Goal: Complete application form

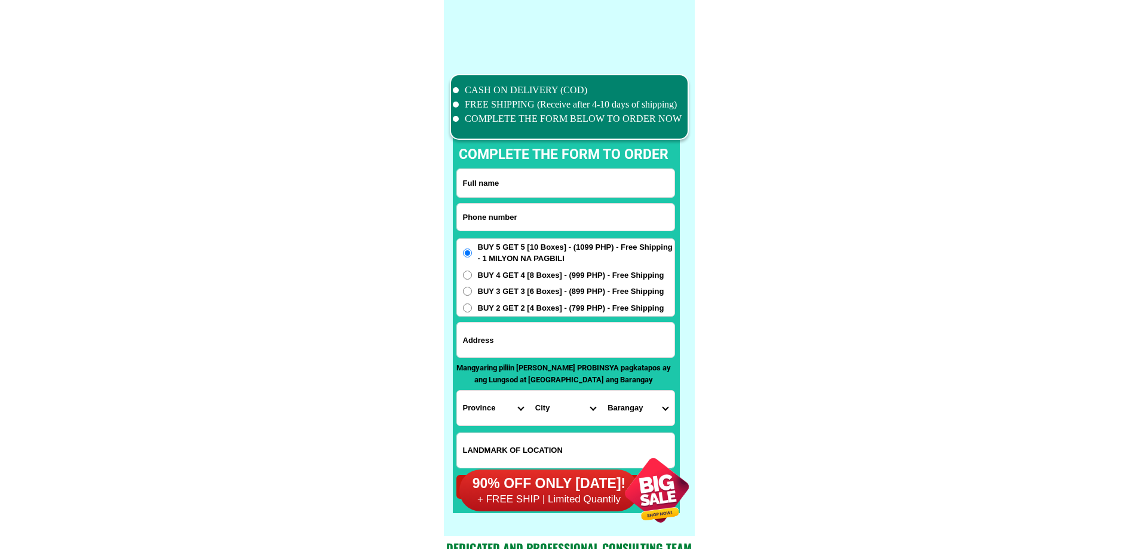
scroll to position [9286, 0]
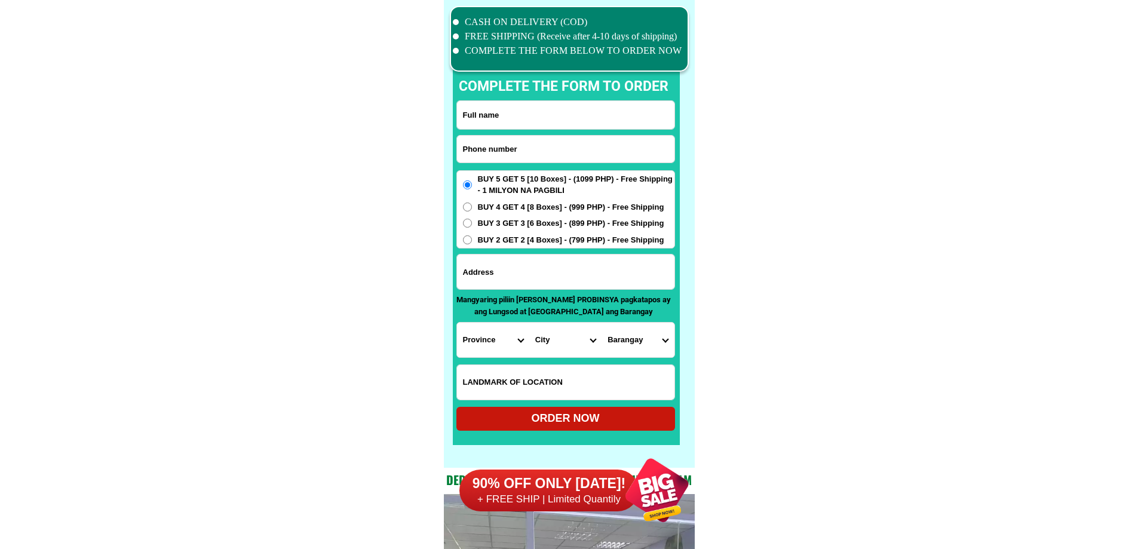
click at [563, 151] on input "Input phone_number" at bounding box center [565, 149] width 217 height 27
paste input "09569240637"
type input "09569240637"
click at [498, 124] on input "Input full_name" at bounding box center [565, 115] width 217 height 28
paste input "[PERSON_NAME]"
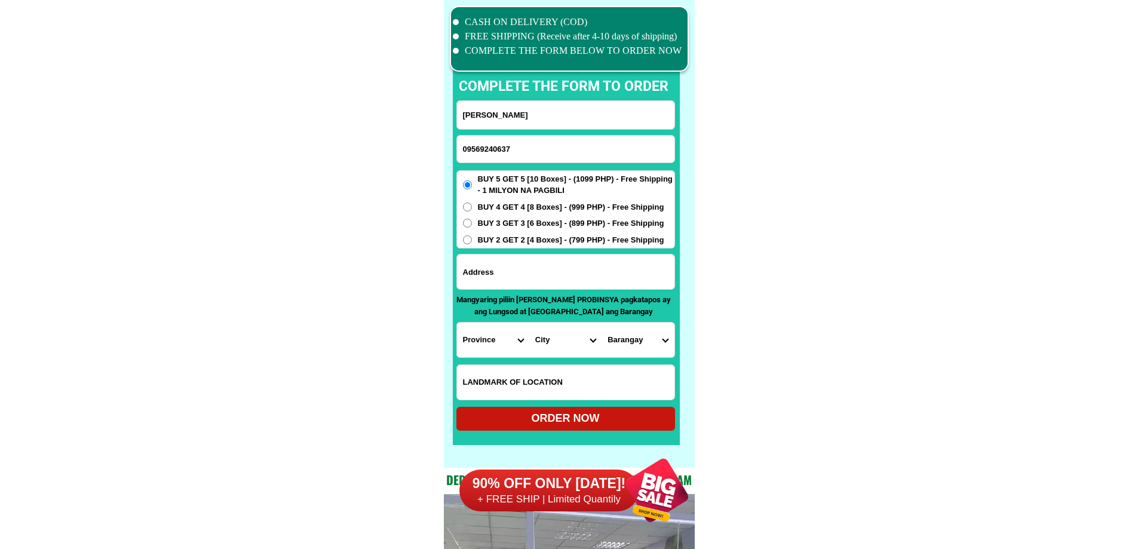
type input "[PERSON_NAME]"
click at [613, 151] on input "09569240637" at bounding box center [565, 149] width 217 height 27
click at [523, 274] on input "Input address" at bounding box center [565, 271] width 217 height 35
paste input "130 C VLuna ext cor Maginhawa [GEOGRAPHIC_DATA]"
type input "130 C VLuna ext cor Maginhawa [GEOGRAPHIC_DATA]"
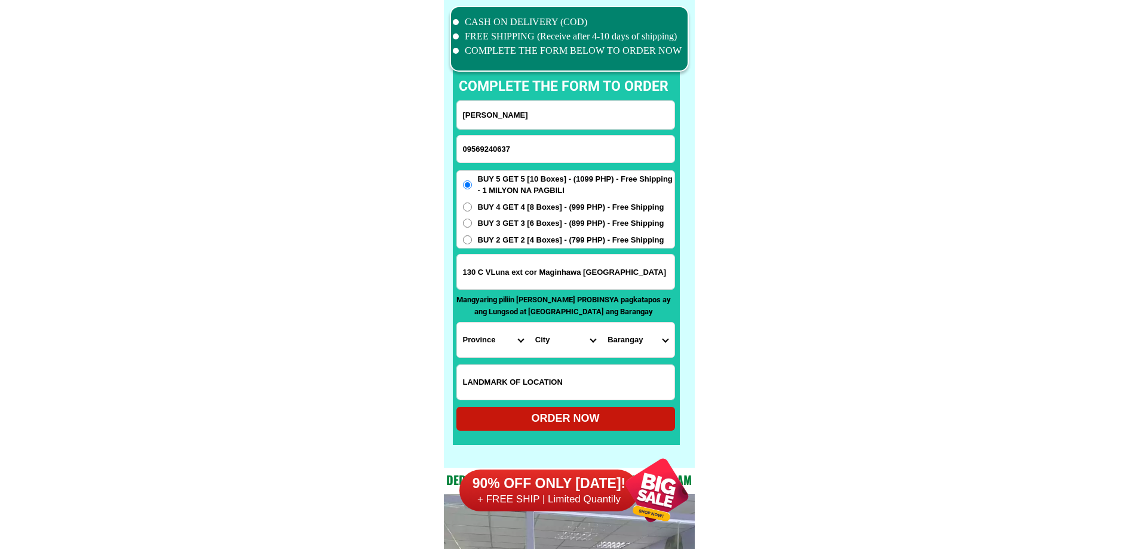
click at [524, 375] on input "Input LANDMARKOFLOCATION" at bounding box center [565, 382] width 217 height 35
paste input "In front of monster wings"
type input "In front of monster wings"
click at [593, 277] on input "130 C VLuna ext cor Maginhawa [GEOGRAPHIC_DATA]" at bounding box center [565, 271] width 217 height 35
click at [481, 343] on select "Province [GEOGRAPHIC_DATA] [GEOGRAPHIC_DATA] [GEOGRAPHIC_DATA] [GEOGRAPHIC_DATA…" at bounding box center [493, 340] width 72 height 35
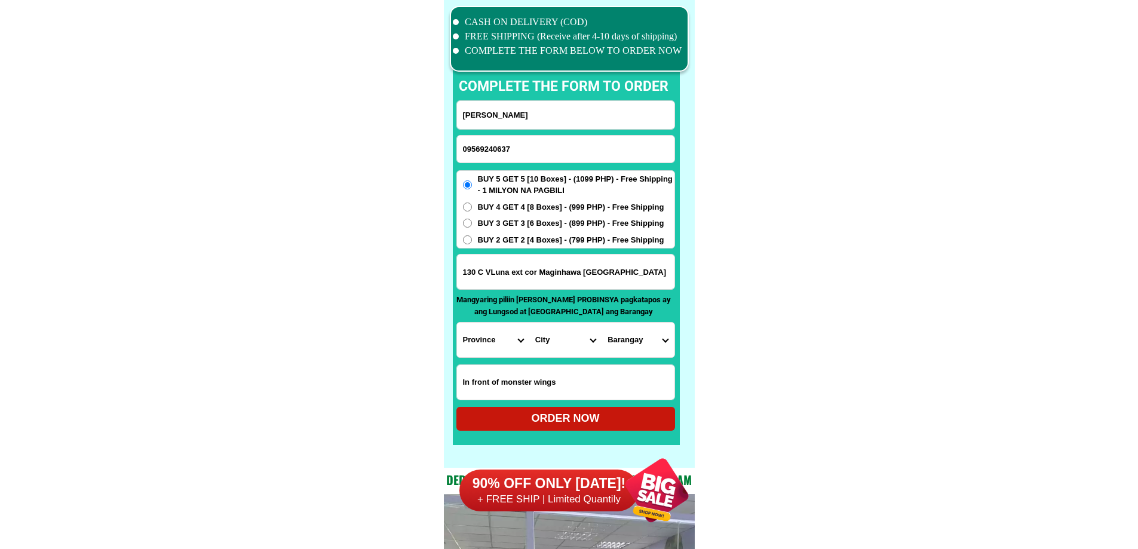
click at [486, 343] on select "Province [GEOGRAPHIC_DATA] [GEOGRAPHIC_DATA] [GEOGRAPHIC_DATA] [GEOGRAPHIC_DATA…" at bounding box center [493, 340] width 72 height 35
select select "63_219"
click at [536, 345] on select "City" at bounding box center [565, 340] width 72 height 35
select select "63_2194070"
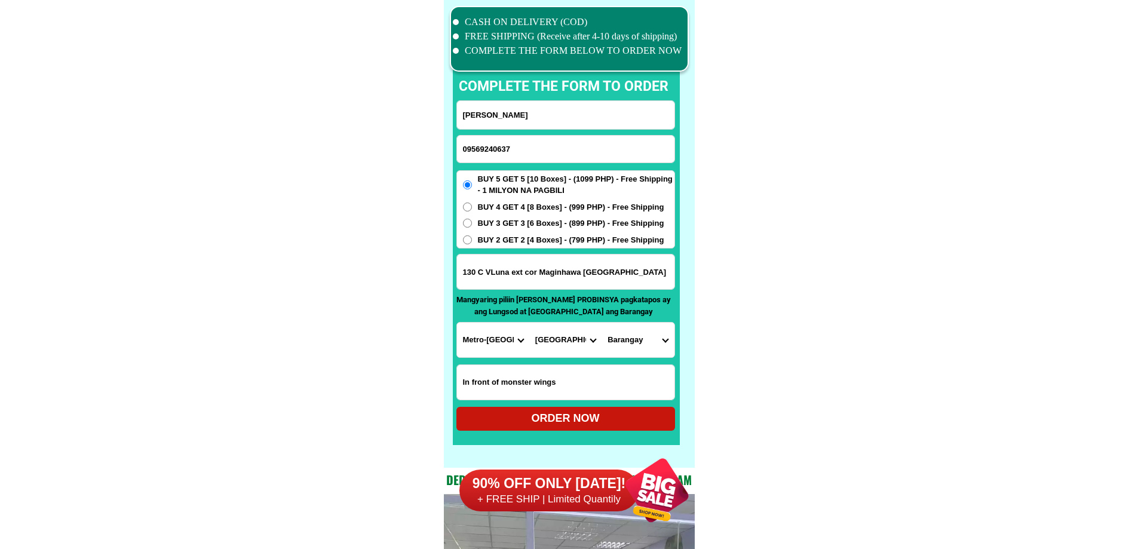
click at [637, 346] on select "Barangay [PERSON_NAME] [PERSON_NAME] [PERSON_NAME] Bagbag Bago bantay Bagong li…" at bounding box center [637, 340] width 72 height 35
select select "63_219407010096"
click at [601, 323] on select "Barangay [PERSON_NAME] [PERSON_NAME] [PERSON_NAME] Bagbag Bago bantay Bagong li…" at bounding box center [637, 340] width 72 height 35
click at [636, 404] on form "[PERSON_NAME] 09569240637 ORDER NOW 130 C VLuna ext [GEOGRAPHIC_DATA] [GEOGRAPH…" at bounding box center [565, 265] width 219 height 330
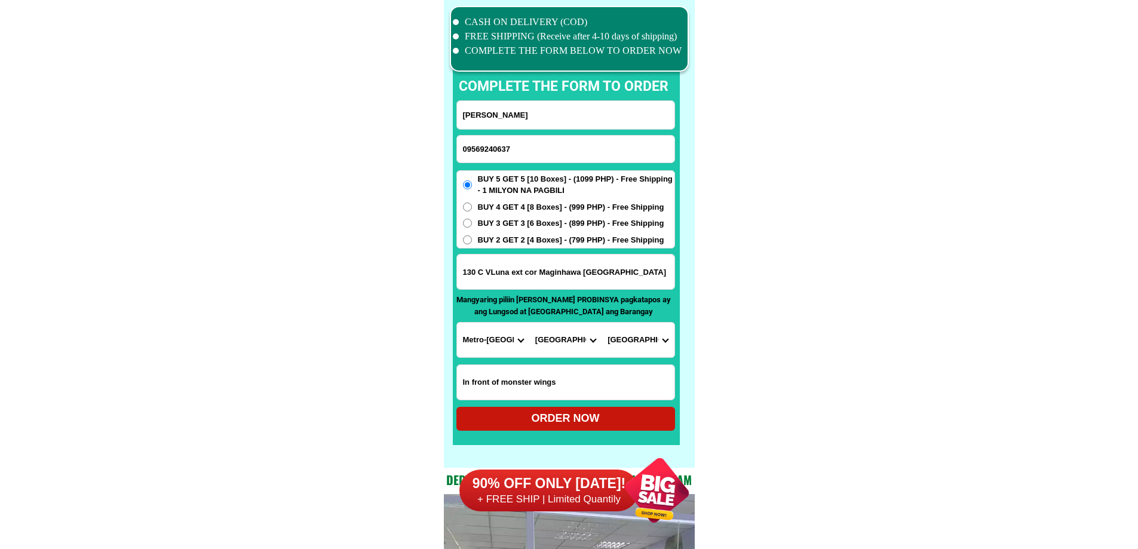
click at [626, 420] on div "ORDER NOW" at bounding box center [565, 418] width 219 height 16
radio input "true"
